Goal: Task Accomplishment & Management: Manage account settings

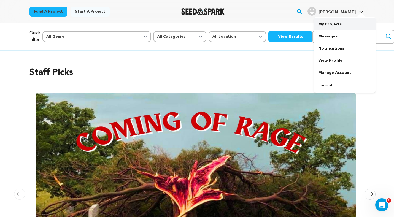
click at [330, 28] on link "My Projects" at bounding box center [345, 24] width 62 height 12
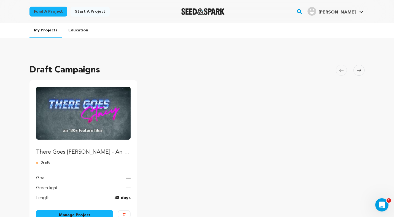
click at [88, 99] on img "Fund There Goes Stacy - An 80s Feature Film" at bounding box center [83, 113] width 94 height 53
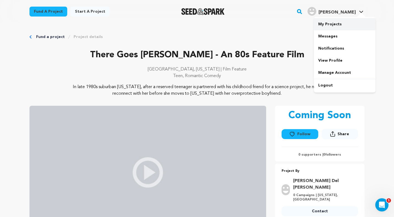
click at [332, 26] on link "My Projects" at bounding box center [345, 24] width 62 height 12
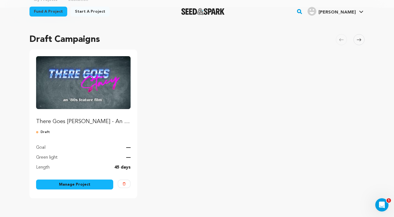
click at [91, 185] on link "Manage Project" at bounding box center [74, 185] width 77 height 10
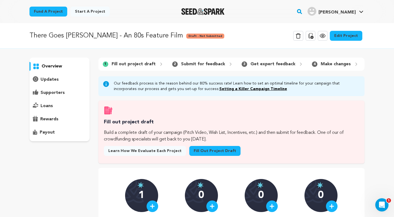
click at [353, 36] on link "Edit Project" at bounding box center [346, 36] width 33 height 10
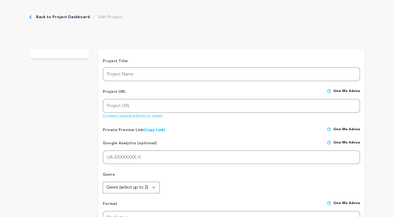
type input "There Goes [PERSON_NAME] - An 80s Feature Film"
type input "there-goes-[PERSON_NAME]"
type input "A reserved teen is partnered with his crush for a science project and races to …"
type textarea "In late 1980s suburban [US_STATE], after a reserved teenager is partnered with …"
type textarea "This movie is a heartfelt love letter to [PERSON_NAME] and the timeless coming-…"
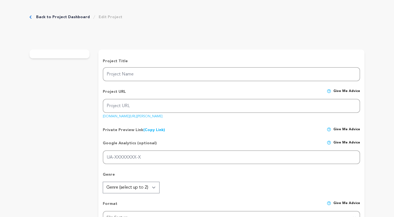
radio input "true"
type textarea "We will achieve this reach by sharing it to family and friends through social m…"
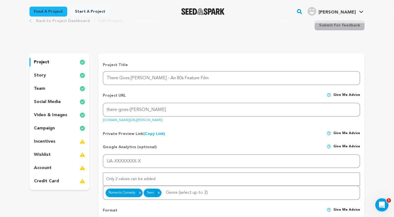
scroll to position [21, 0]
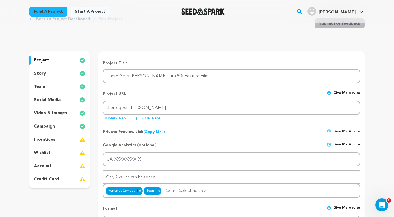
click at [69, 126] on div "campaign" at bounding box center [59, 126] width 60 height 9
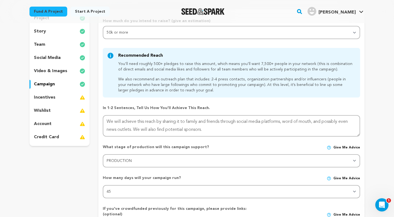
scroll to position [102, 0]
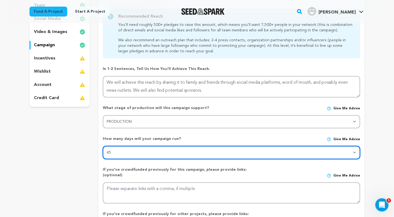
click at [146, 150] on select "30 45 60" at bounding box center [231, 152] width 257 height 13
select select "60"
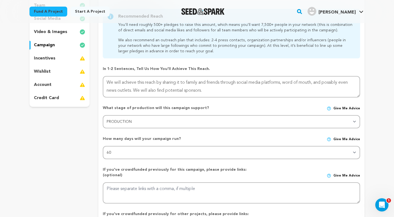
click at [156, 112] on div "What stage of production will this campaign support? Give me advice" at bounding box center [231, 110] width 257 height 10
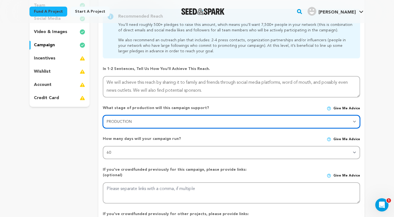
click at [152, 120] on select "Stage DEVELOPMENT PRODUCTION POST-PRODUCTION DISTRIBUTION PRE-PRODUCTION ENHANC…" at bounding box center [231, 121] width 257 height 13
select select "1406"
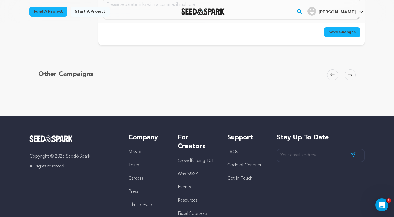
scroll to position [293, 0]
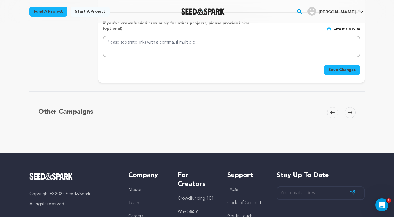
click at [342, 65] on button "Save Changes" at bounding box center [342, 70] width 36 height 10
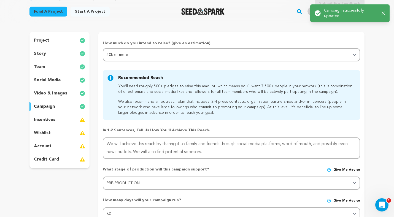
scroll to position [0, 0]
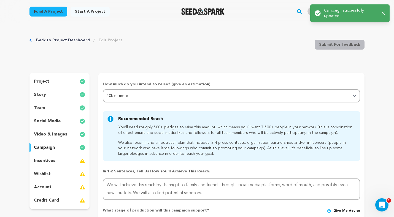
click at [382, 14] on icon "button" at bounding box center [383, 13] width 3 height 3
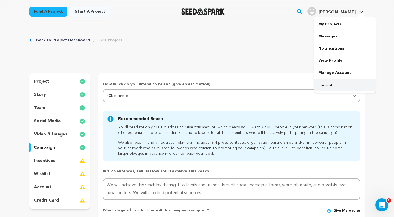
click at [319, 82] on link "Logout" at bounding box center [345, 85] width 62 height 12
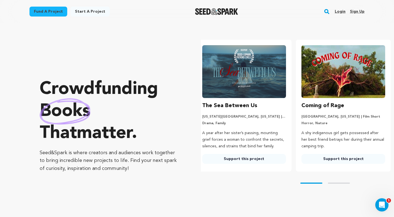
scroll to position [0, 90]
